Goal: Use online tool/utility: Utilize a website feature to perform a specific function

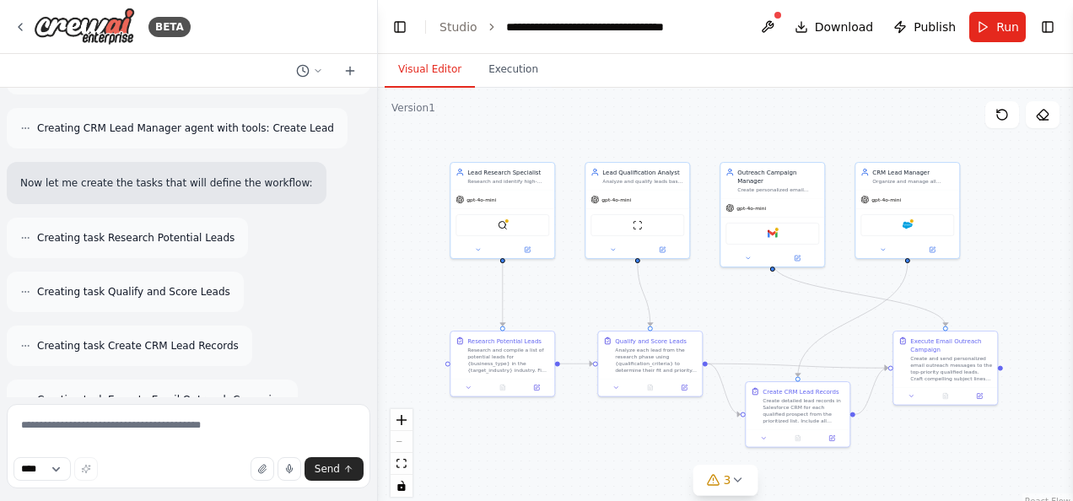
scroll to position [466, 0]
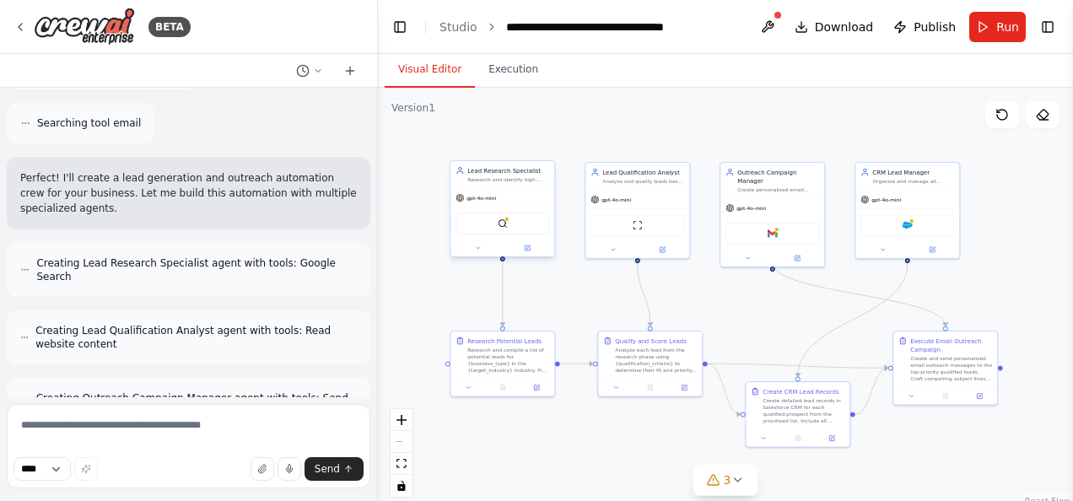
click at [506, 233] on div "SerplyWebSearchTool" at bounding box center [503, 224] width 94 height 22
click at [508, 228] on div "SerplyWebSearchTool" at bounding box center [503, 224] width 94 height 22
click at [1049, 28] on button "Toggle Right Sidebar" at bounding box center [1048, 27] width 24 height 24
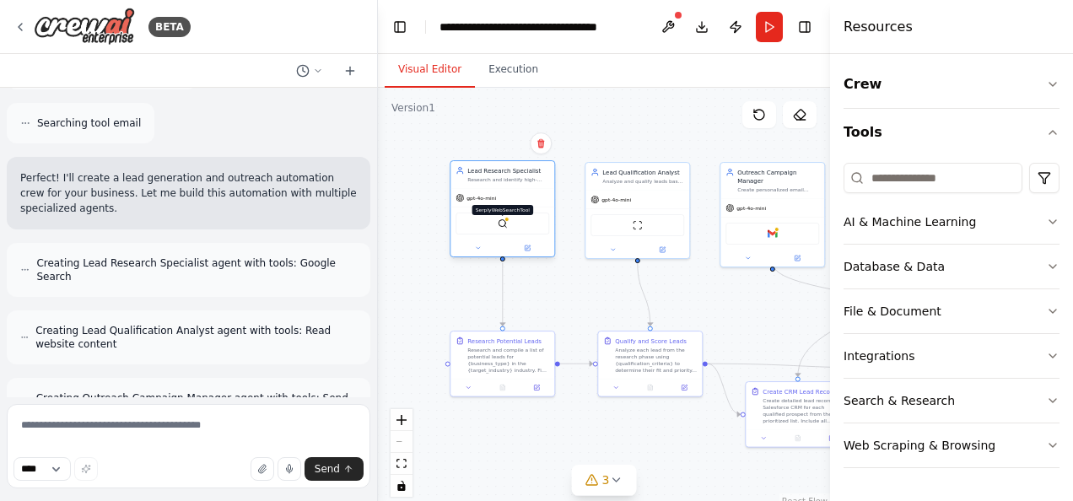
click at [505, 223] on img at bounding box center [503, 224] width 10 height 10
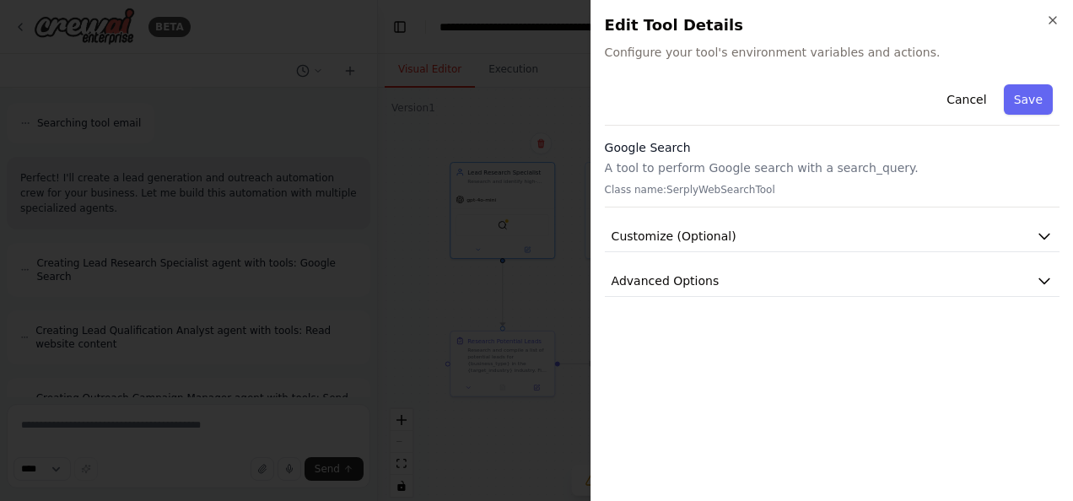
click at [1036, 115] on div "Cancel Save" at bounding box center [832, 102] width 455 height 48
click at [1034, 105] on button "Save" at bounding box center [1028, 99] width 49 height 30
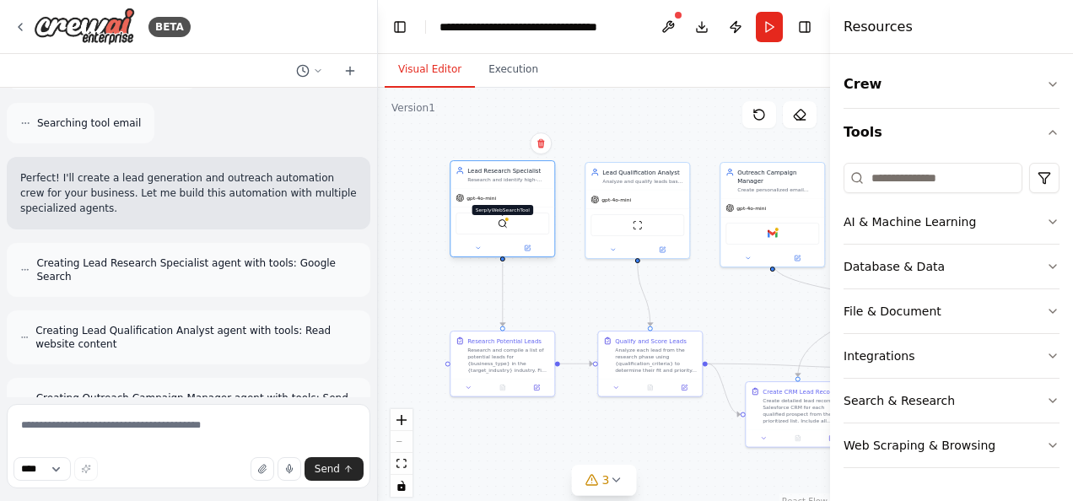
click at [507, 224] on img at bounding box center [503, 224] width 10 height 10
click at [501, 220] on img at bounding box center [503, 224] width 10 height 10
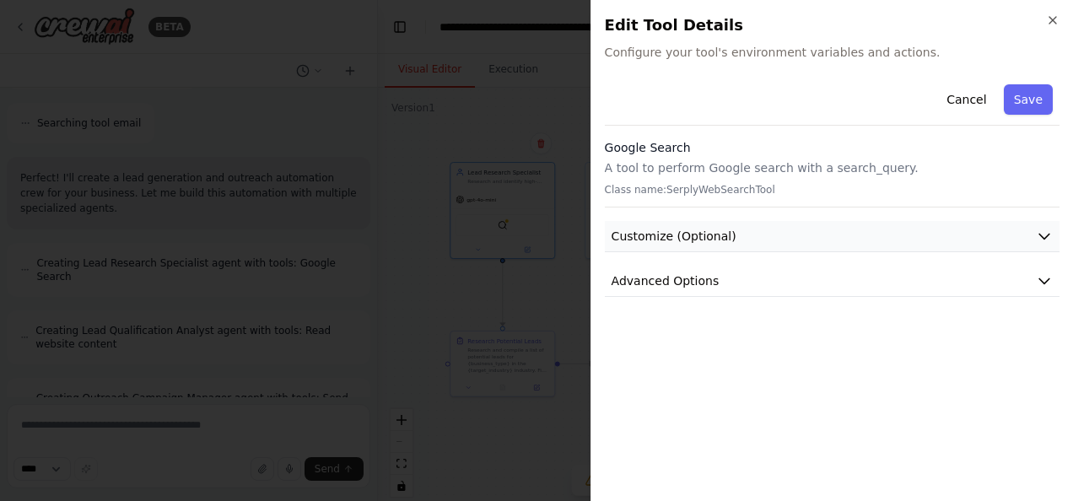
click at [739, 241] on button "Customize (Optional)" at bounding box center [832, 236] width 455 height 31
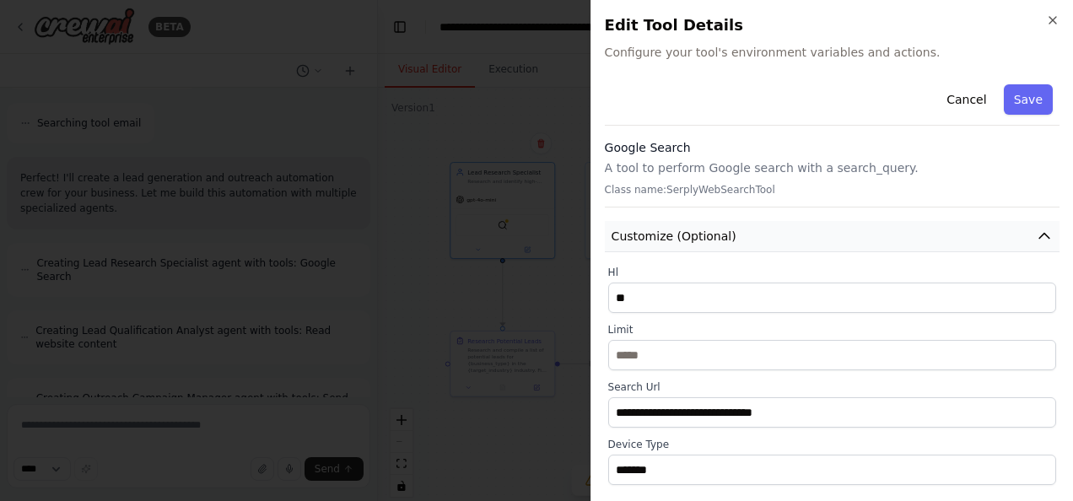
click at [739, 241] on button "Customize (Optional)" at bounding box center [832, 236] width 455 height 31
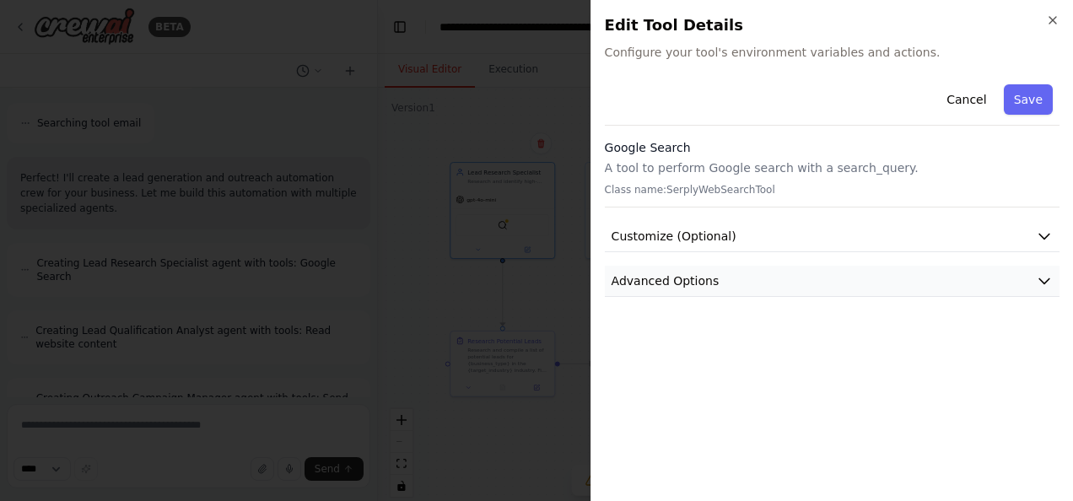
click at [740, 273] on button "Advanced Options" at bounding box center [832, 281] width 455 height 31
